Goal: Communication & Community: Answer question/provide support

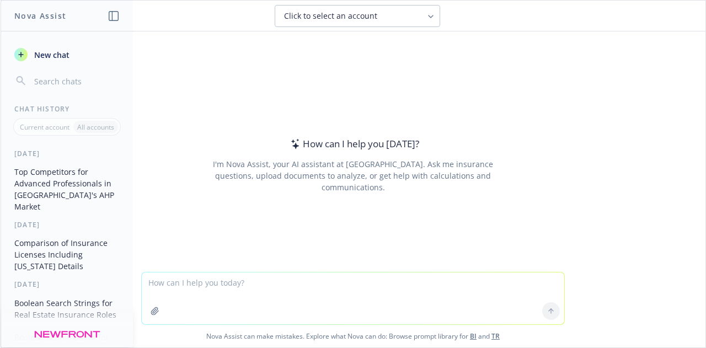
click at [262, 293] on textarea at bounding box center [353, 299] width 423 height 52
click at [178, 284] on textarea "Build a bolean with the following:" at bounding box center [353, 299] width 423 height 52
click at [289, 285] on textarea "Build a boolean with the following:" at bounding box center [353, 299] width 423 height 52
type textarea "Build a boolean with the following: Agri Center Insurance ([GEOGRAPHIC_DATA]) -…"
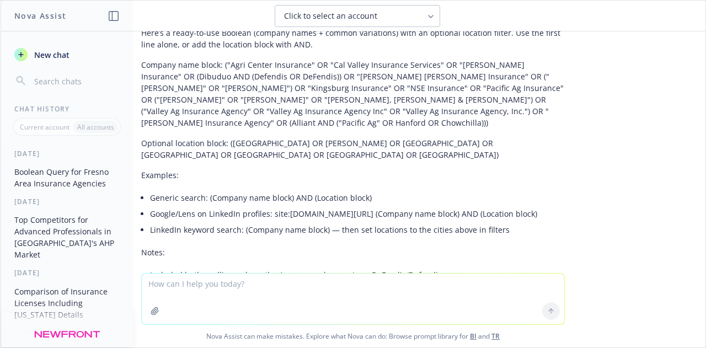
scroll to position [263, 0]
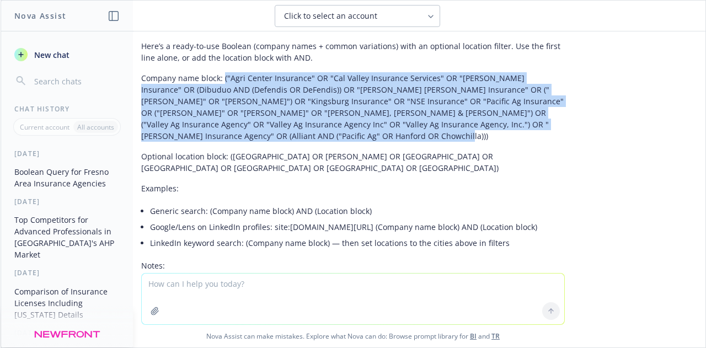
drag, startPoint x: 265, startPoint y: 136, endPoint x: 214, endPoint y: 83, distance: 73.7
click at [214, 83] on p "Company name block: ("Agri Center Insurance" OR "Cal Valley Insurance Services"…" at bounding box center [353, 107] width 424 height 70
copy p "("Agri Center Insurance" OR "Cal Valley Insurance Services" OR "[PERSON_NAME] I…"
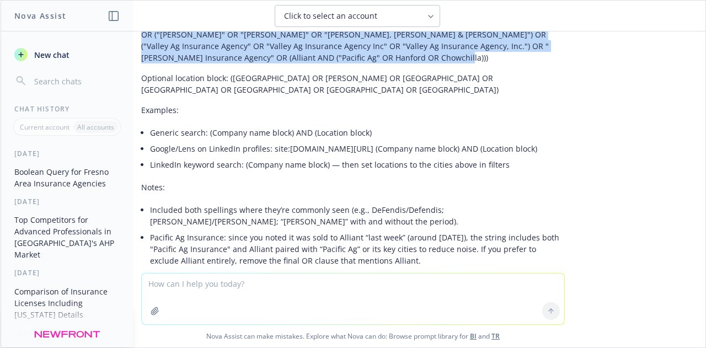
scroll to position [331, 0]
